Goal: Find contact information: Find contact information

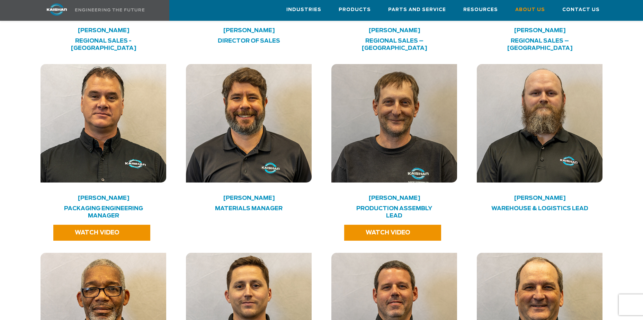
scroll to position [1385, 0]
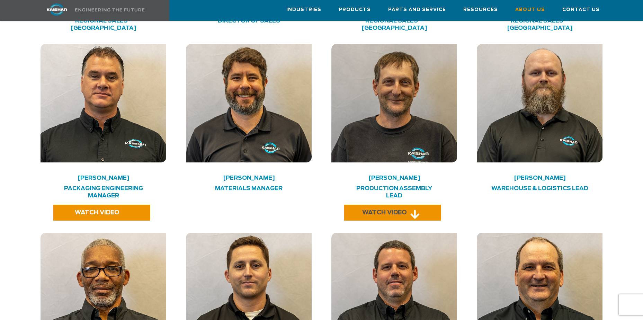
click at [389, 210] on span "WATCH VIDEO" at bounding box center [384, 213] width 45 height 6
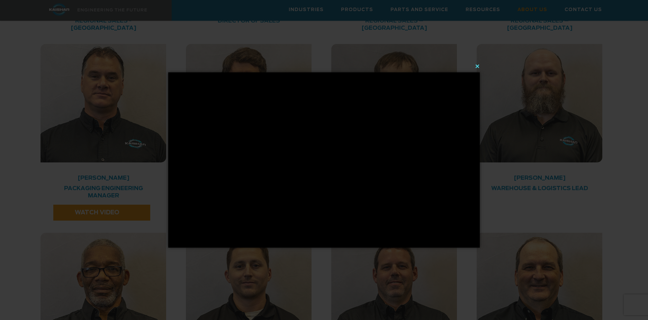
click at [477, 64] on button "×" at bounding box center [326, 66] width 312 height 15
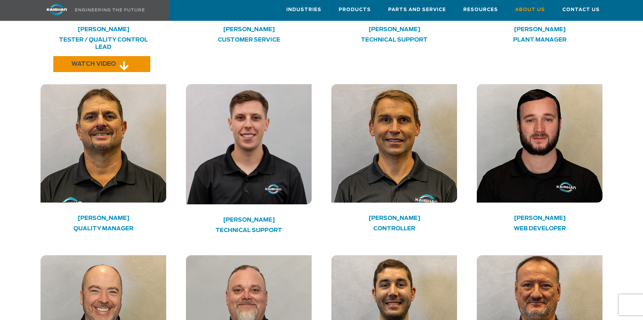
scroll to position [1593, 0]
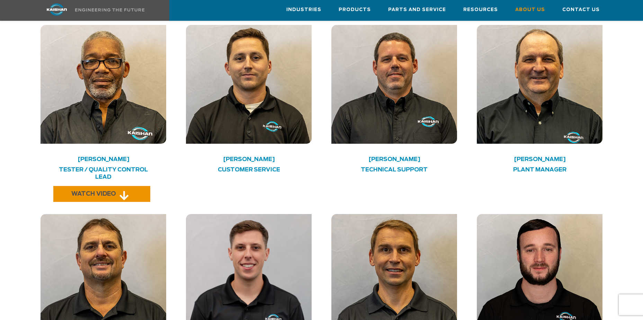
click at [109, 191] on span "WATCH VIDEO" at bounding box center [93, 194] width 45 height 6
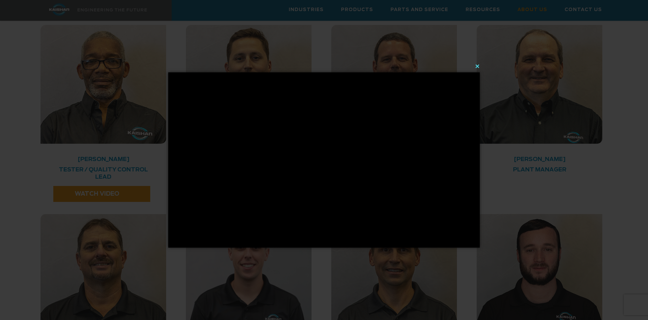
click at [477, 65] on button "×" at bounding box center [326, 66] width 312 height 15
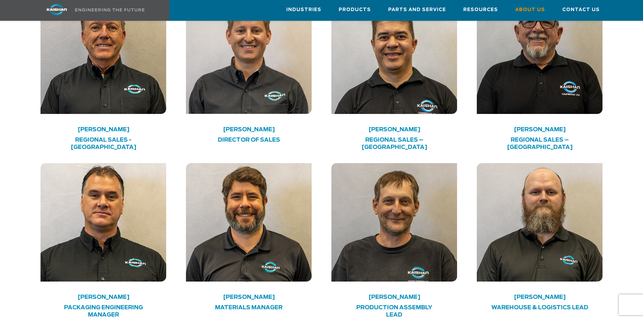
scroll to position [1351, 0]
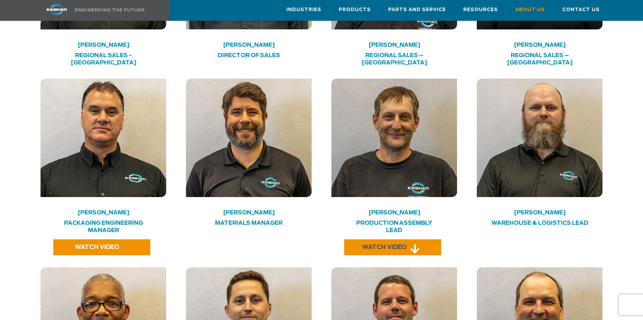
click at [393, 245] on span "WATCH VIDEO" at bounding box center [384, 248] width 45 height 6
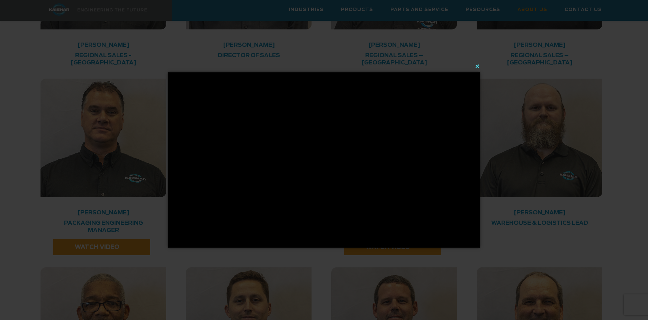
click at [478, 65] on button "×" at bounding box center [326, 66] width 312 height 15
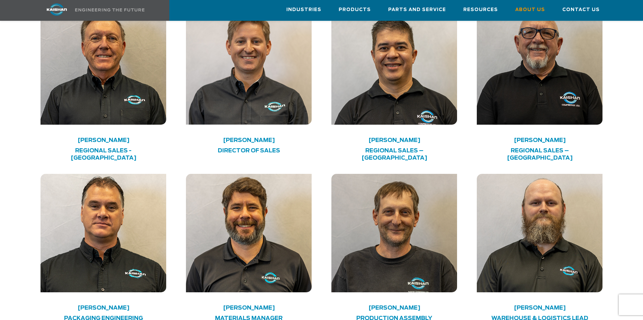
scroll to position [1143, 0]
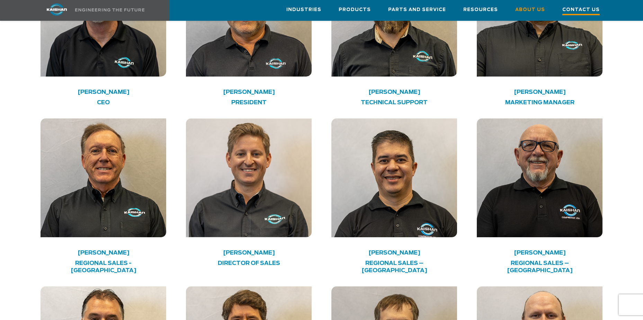
click at [576, 6] on span "Contact Us" at bounding box center [581, 10] width 37 height 9
